Goal: Find specific page/section

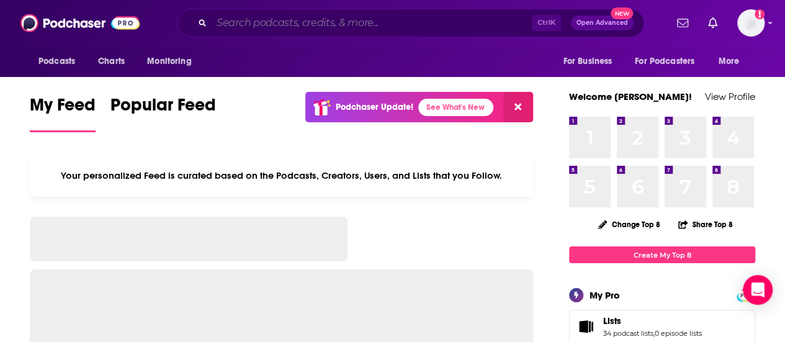
click at [324, 18] on input "Search podcasts, credits, & more..." at bounding box center [372, 23] width 320 height 20
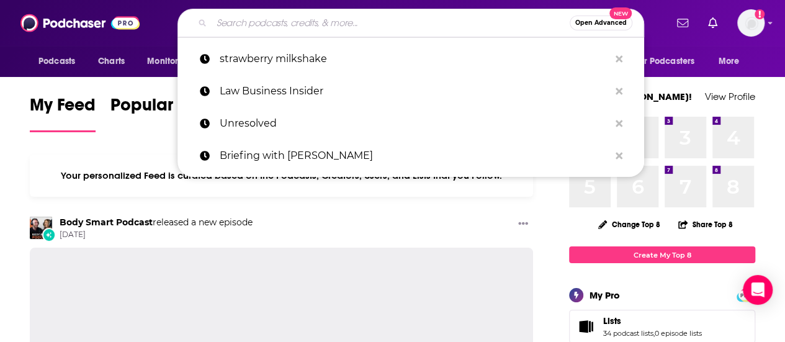
paste input "On Brand with Donny Deutsch"
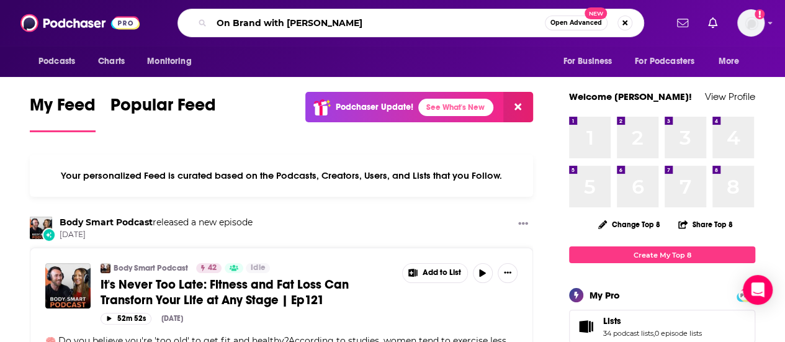
type input "On Brand with Donny Deutsch"
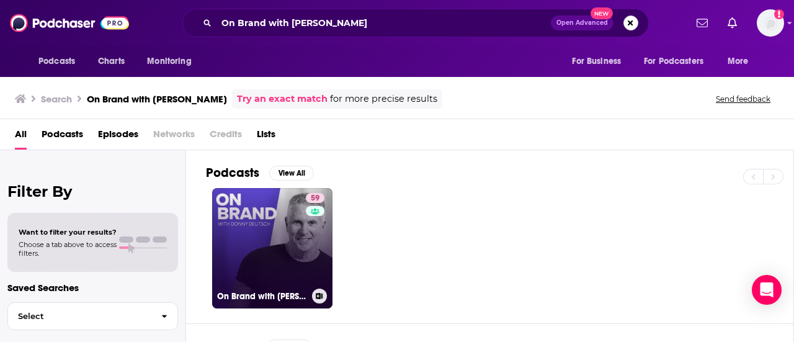
click at [277, 226] on link "59 On Brand with Donny Deutsch" at bounding box center [272, 248] width 120 height 120
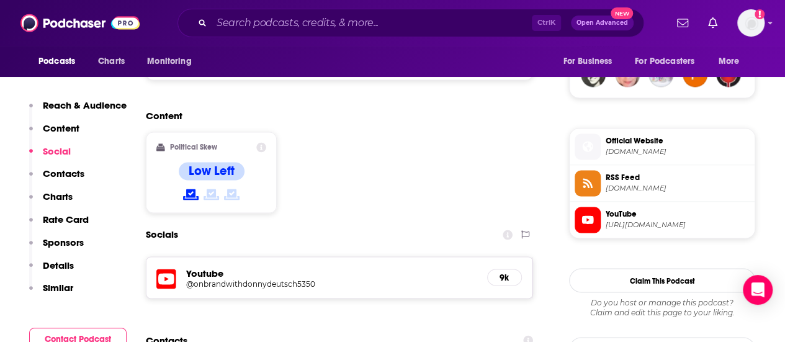
scroll to position [891, 0]
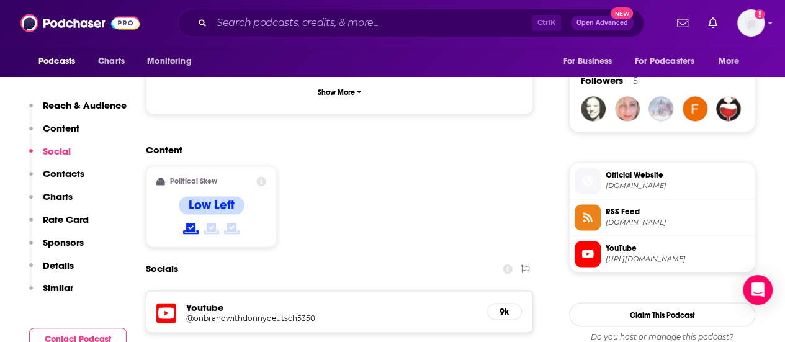
click at [639, 256] on span "https://www.youtube.com/@onbrandwithdonnydeutsch5350" at bounding box center [678, 258] width 144 height 9
